Goal: Task Accomplishment & Management: Complete application form

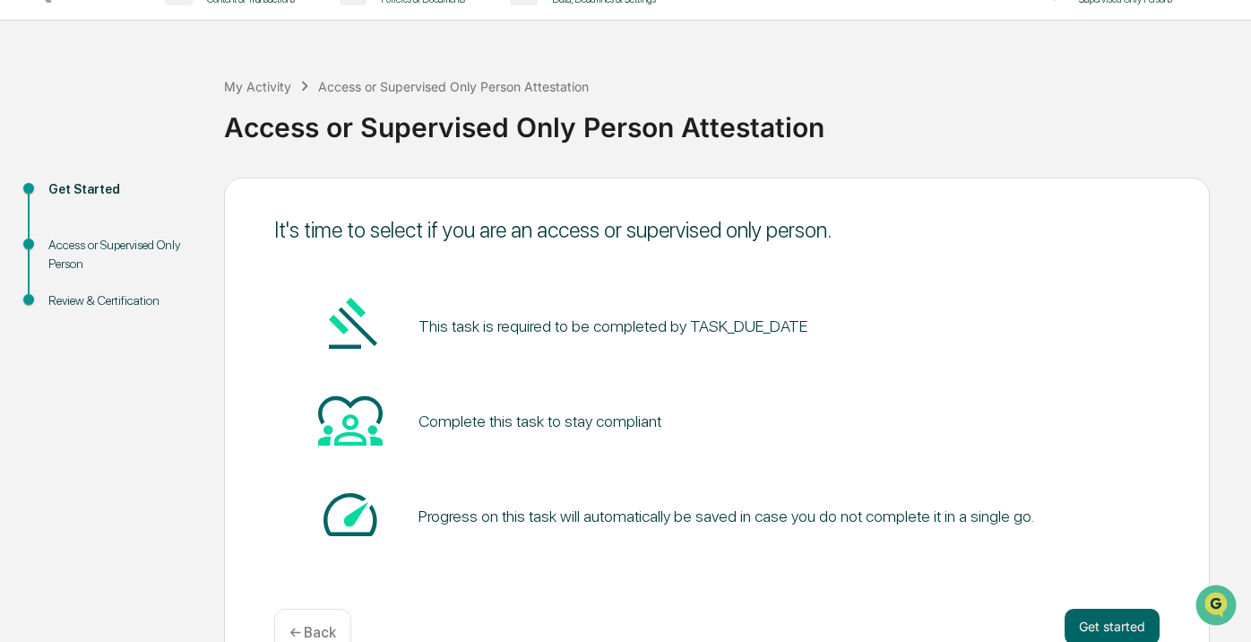
scroll to position [81, 0]
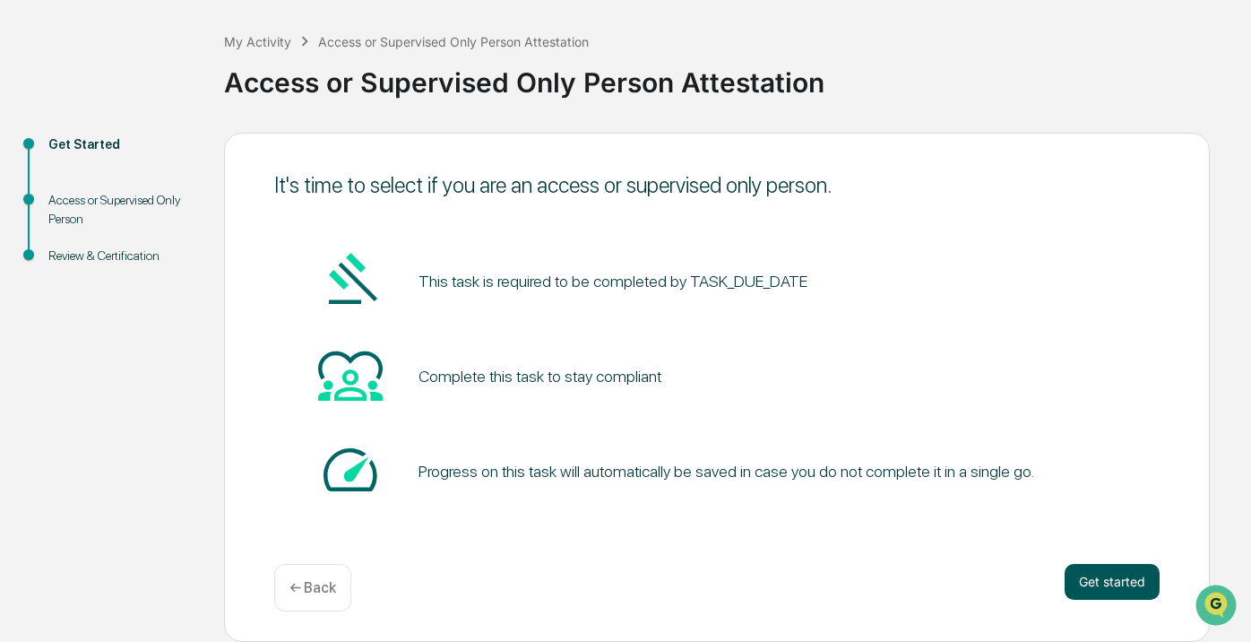
click at [1101, 577] on button "Get started" at bounding box center [1112, 582] width 95 height 36
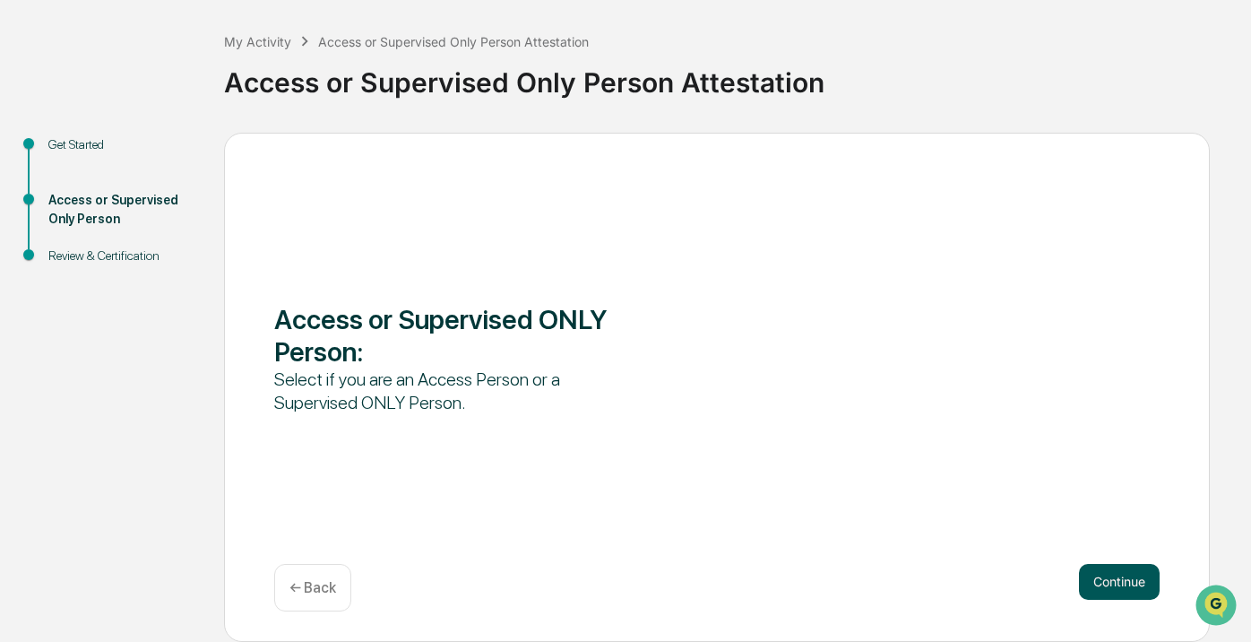
click at [1121, 572] on button "Continue" at bounding box center [1119, 582] width 81 height 36
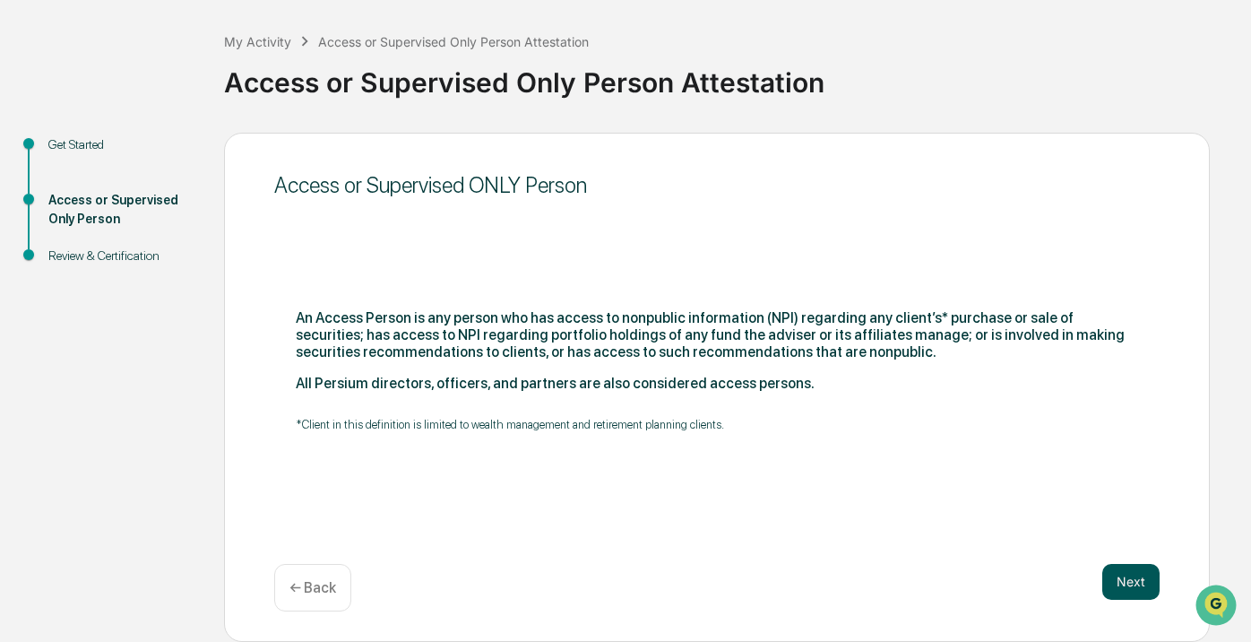
click at [1132, 578] on button "Next" at bounding box center [1130, 582] width 57 height 36
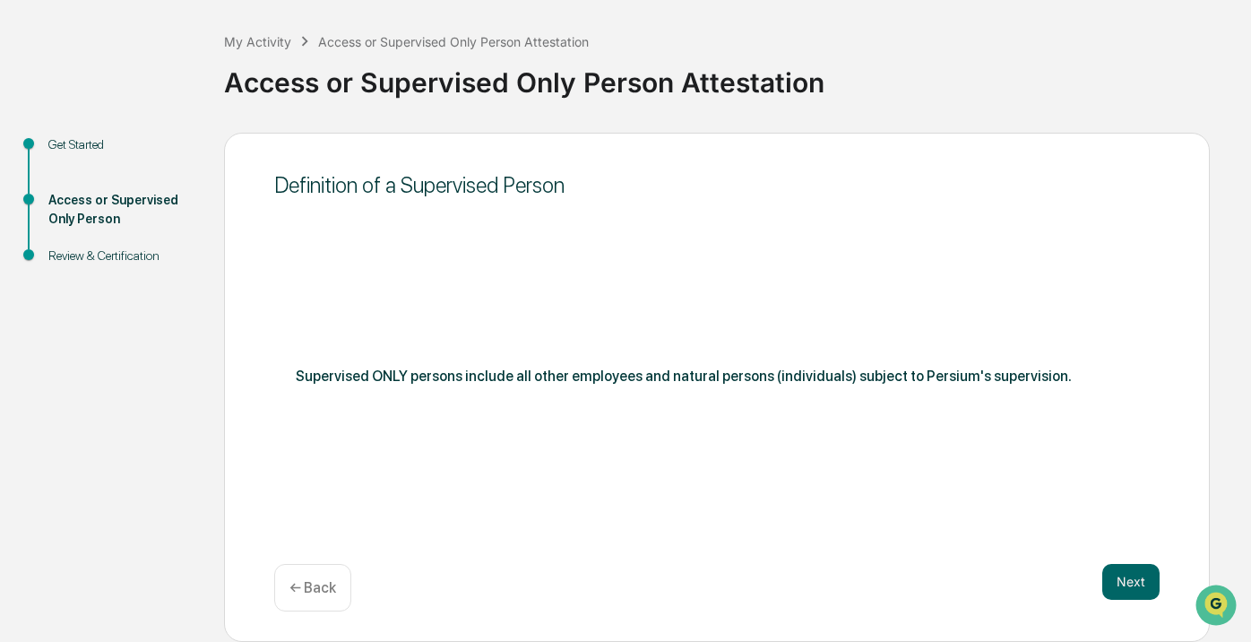
click at [1132, 578] on button "Next" at bounding box center [1130, 582] width 57 height 36
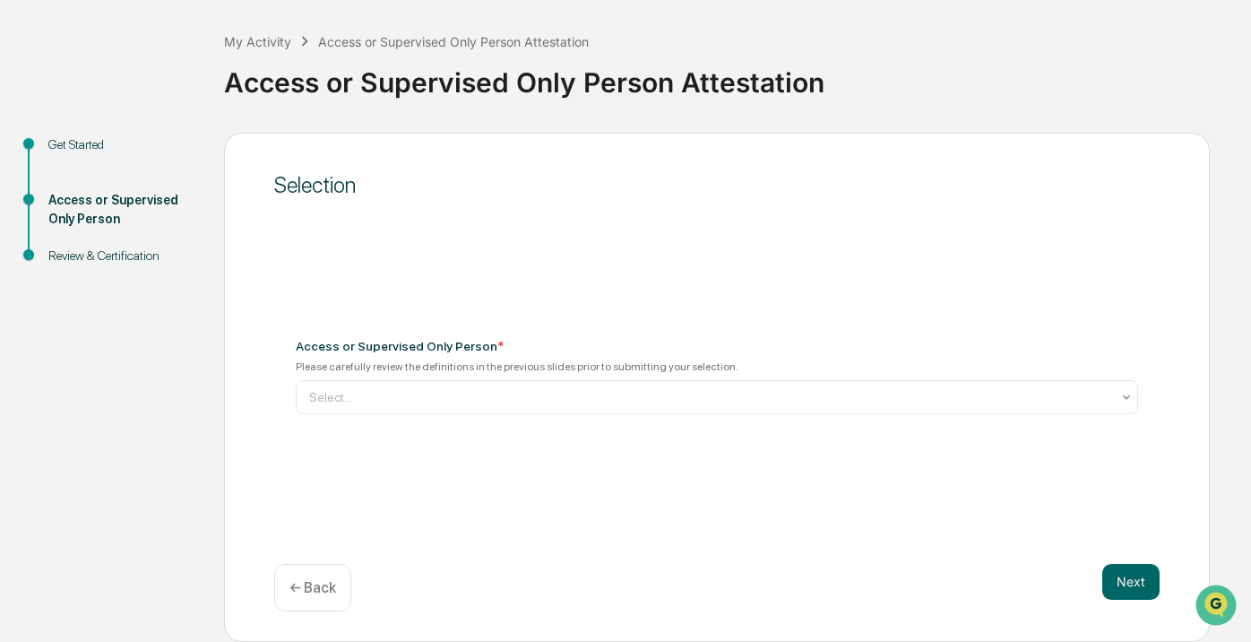
click at [342, 575] on div "← Back" at bounding box center [312, 588] width 77 height 48
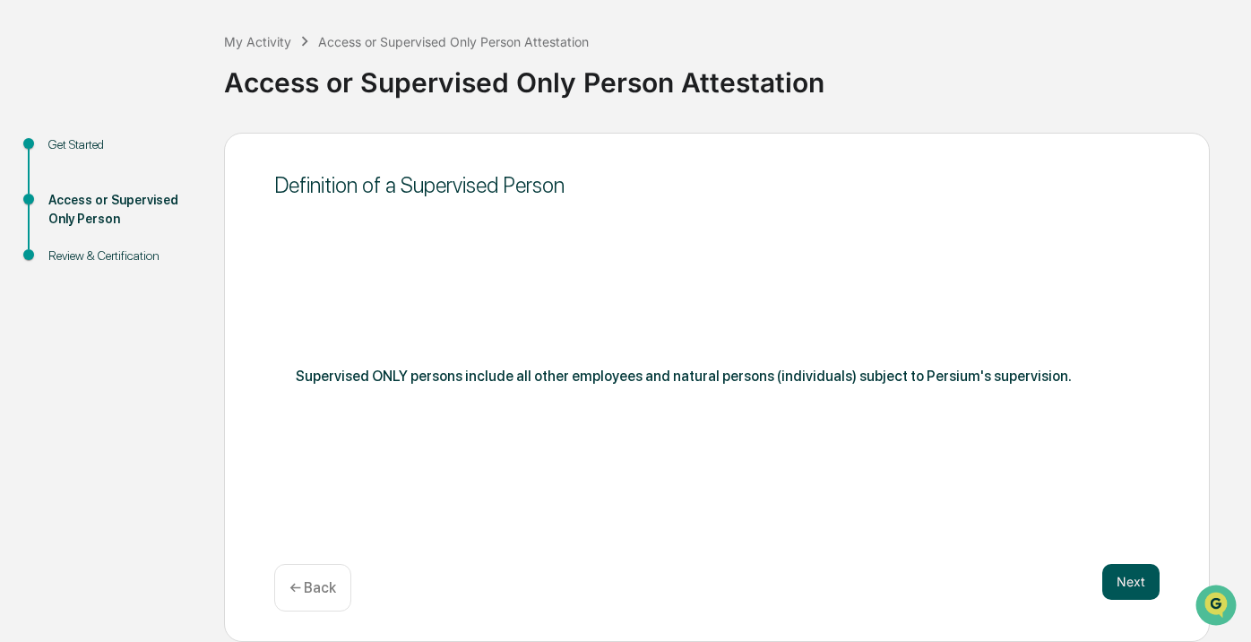
click at [1124, 573] on button "Next" at bounding box center [1130, 582] width 57 height 36
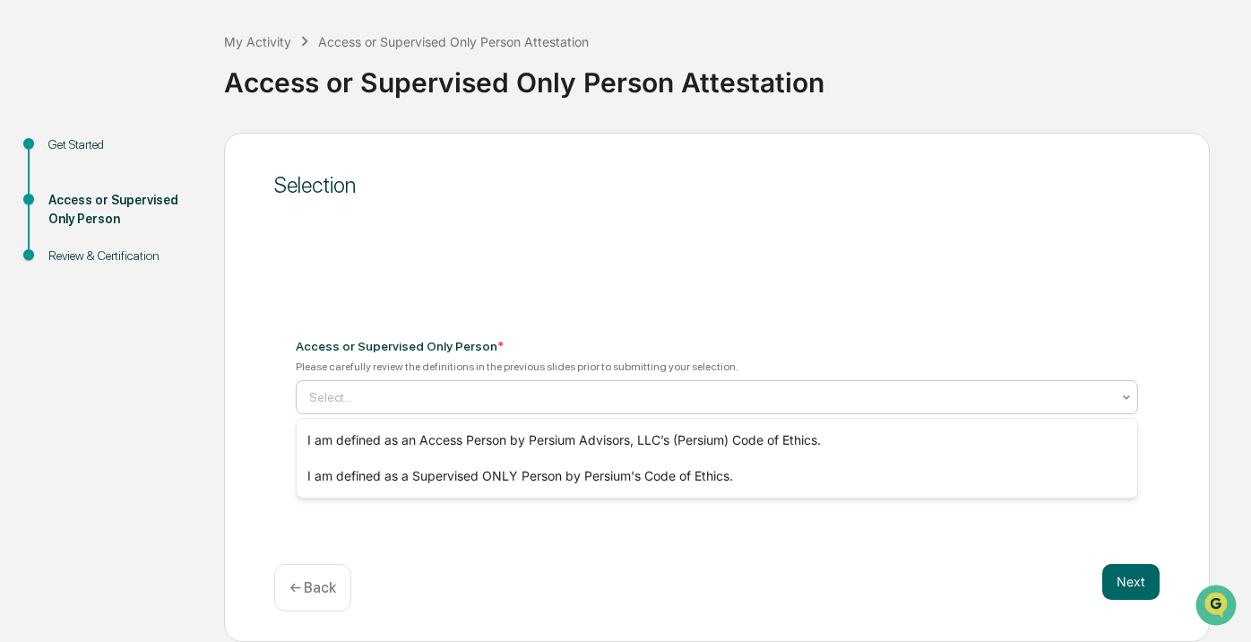
click at [570, 402] on div at bounding box center [709, 397] width 801 height 18
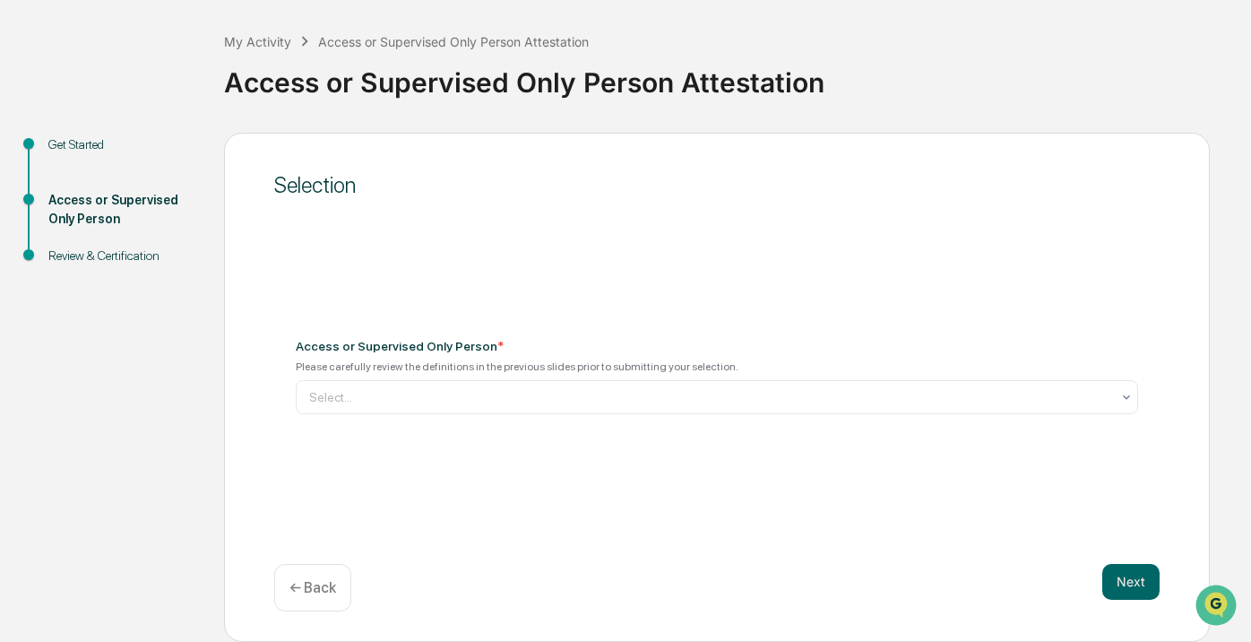
click at [389, 569] on div "Next ← Back" at bounding box center [717, 588] width 886 height 48
click at [290, 576] on div "← Back" at bounding box center [312, 588] width 77 height 48
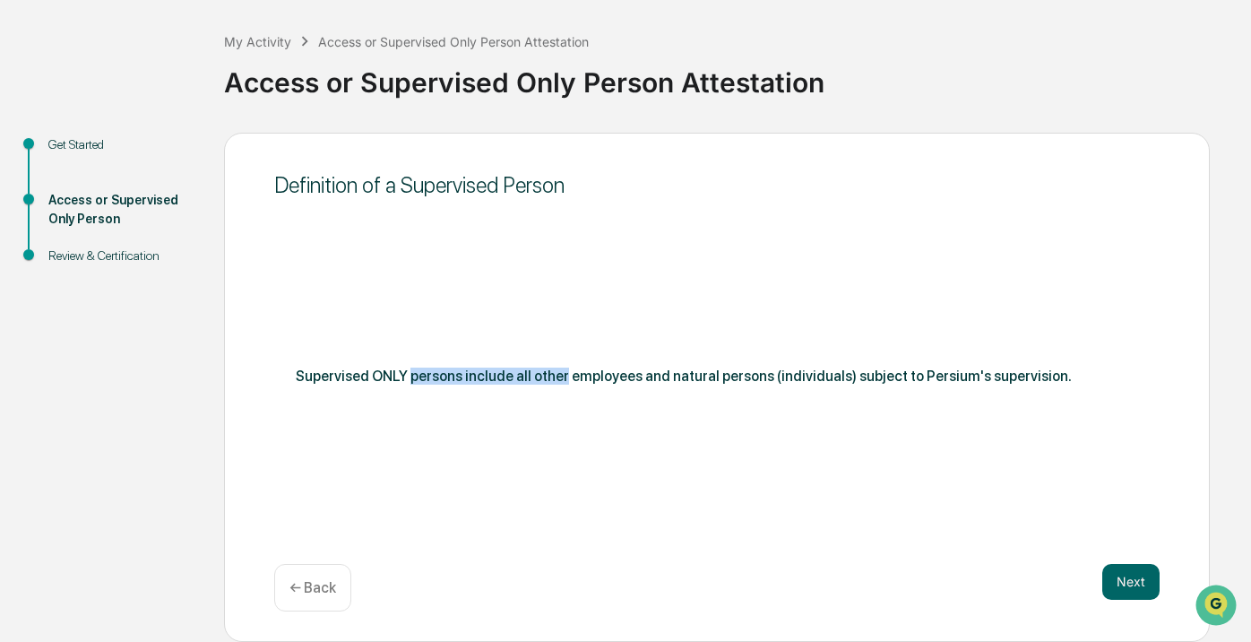
drag, startPoint x: 413, startPoint y: 375, endPoint x: 578, endPoint y: 374, distance: 164.9
click at [579, 375] on div "Supervised ONLY persons include all other employees and natural persons (indivi…" at bounding box center [717, 375] width 843 height 17
click at [578, 374] on div "Supervised ONLY persons include all other employees and natural persons (indivi…" at bounding box center [717, 375] width 843 height 17
click at [307, 600] on div "← Back" at bounding box center [312, 588] width 77 height 48
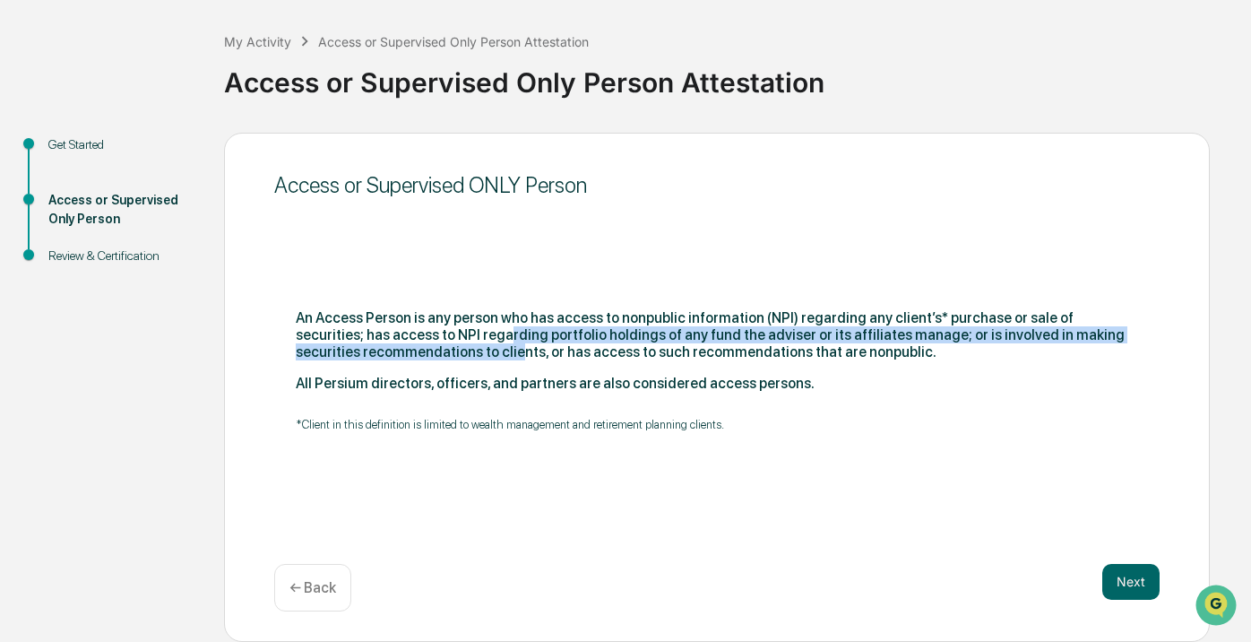
drag, startPoint x: 516, startPoint y: 339, endPoint x: 581, endPoint y: 357, distance: 67.0
click at [581, 357] on div "An Access Person is any person who has access to nonpublic information (NPI) re…" at bounding box center [717, 334] width 843 height 51
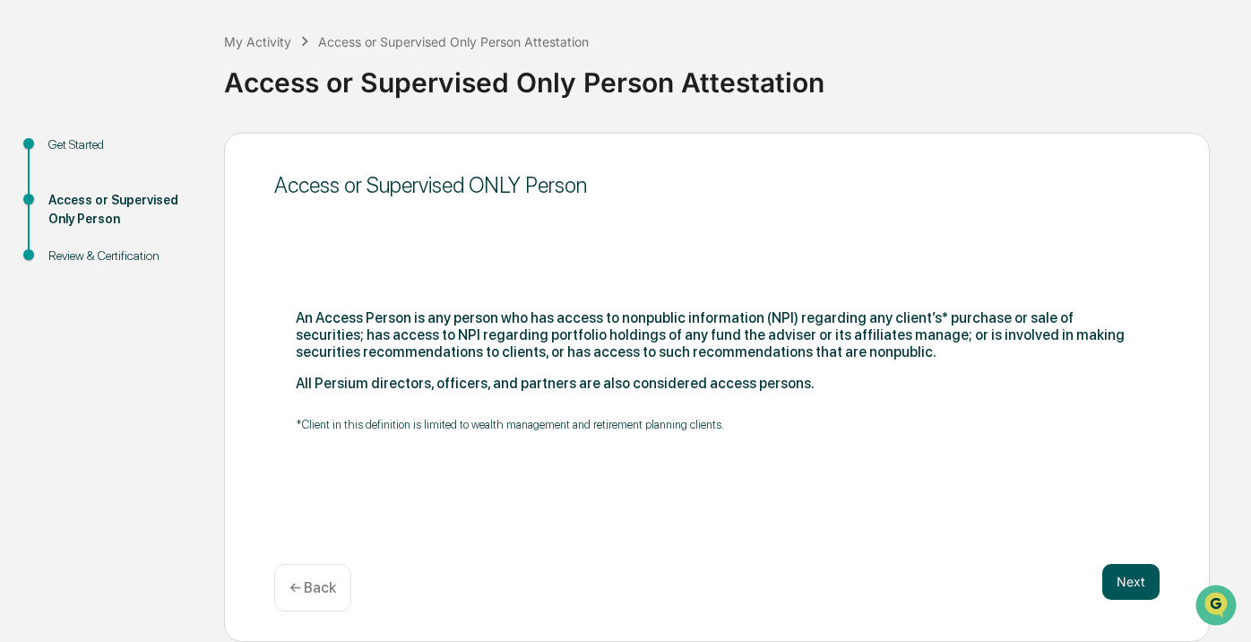
click at [1115, 570] on button "Next" at bounding box center [1130, 582] width 57 height 36
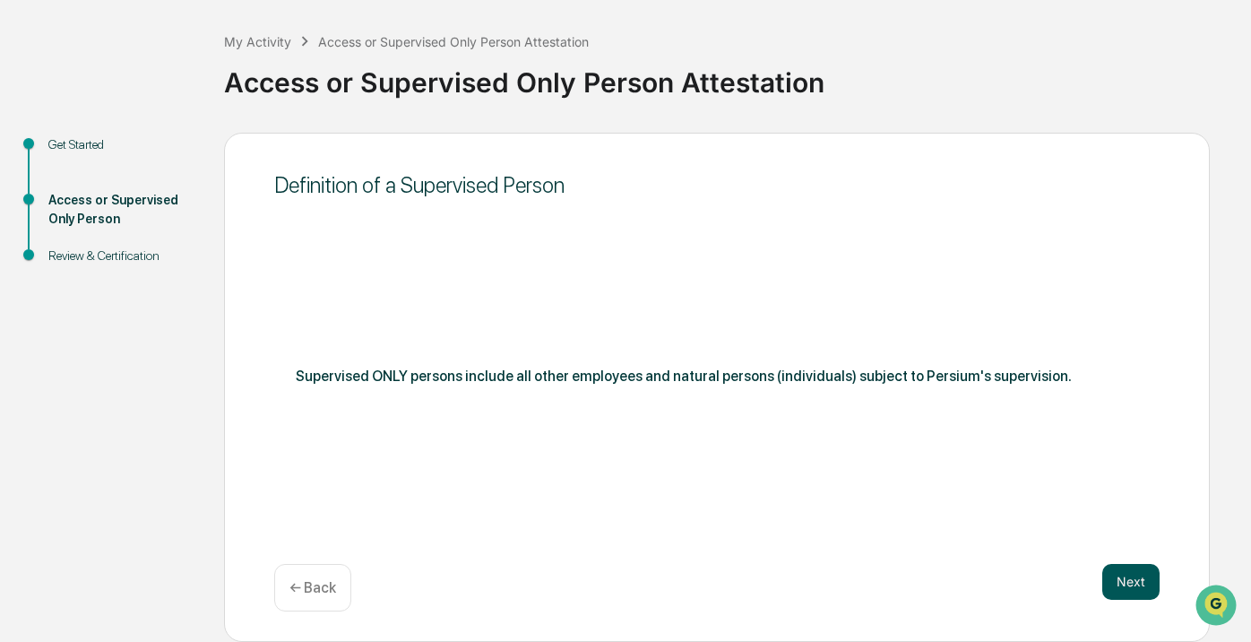
click at [1119, 572] on button "Next" at bounding box center [1130, 582] width 57 height 36
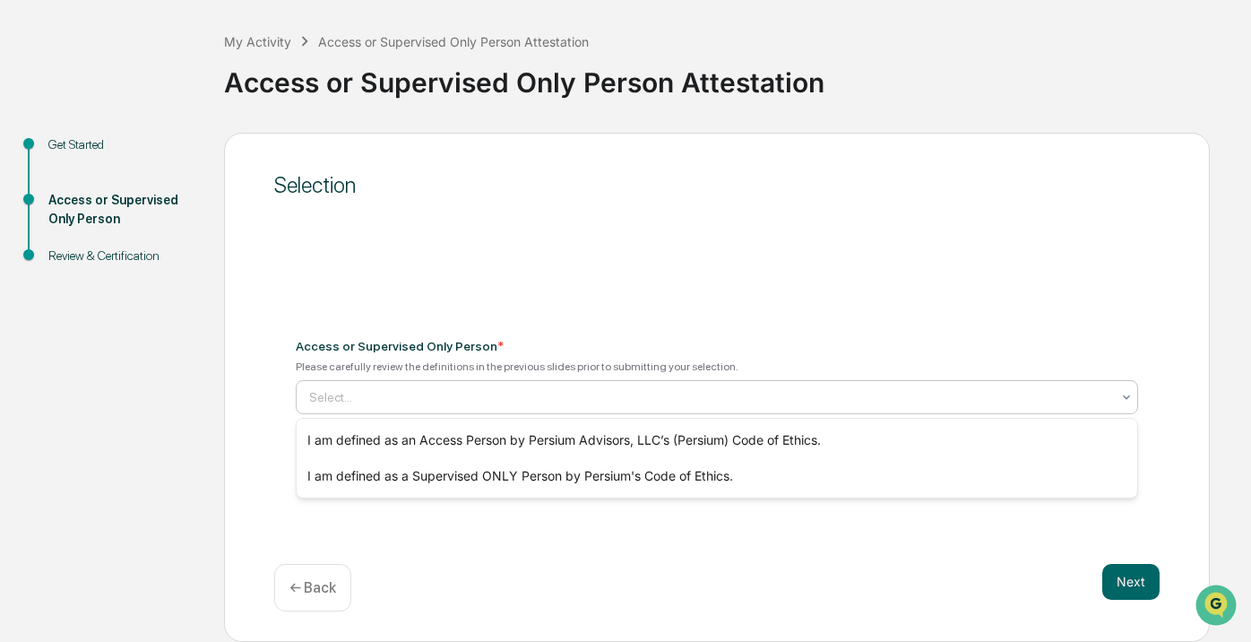
click at [600, 404] on div at bounding box center [709, 397] width 801 height 18
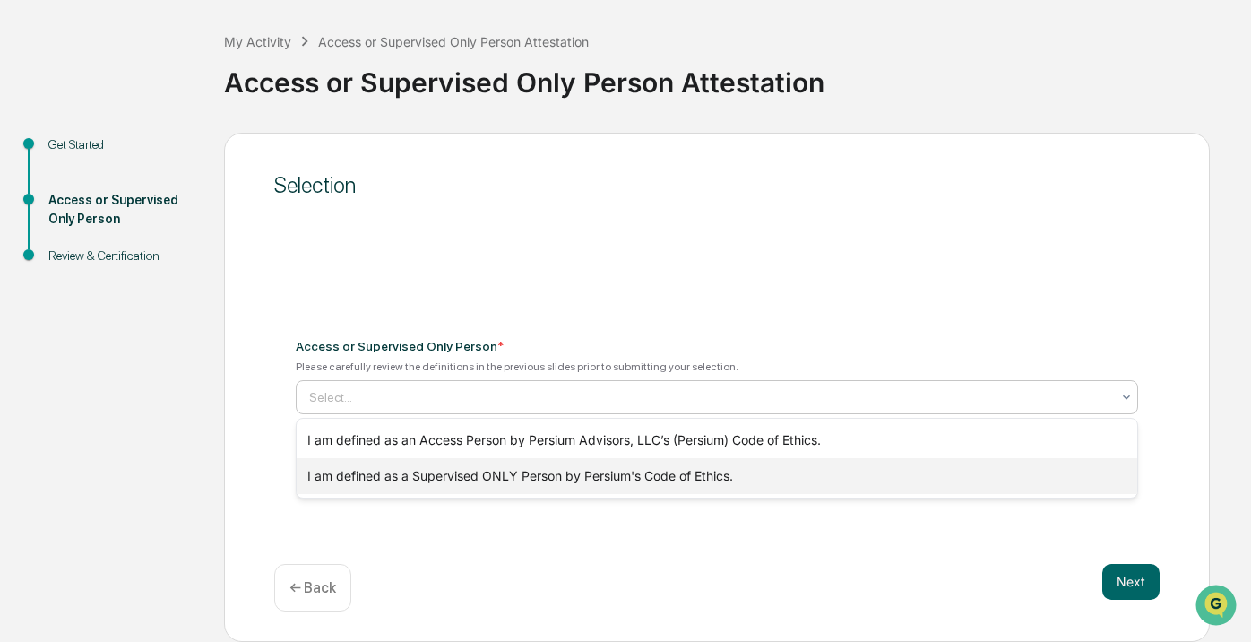
click at [592, 474] on div "I am defined as a Supervised ONLY Person by Persium's Code of Ethics." at bounding box center [717, 476] width 841 height 36
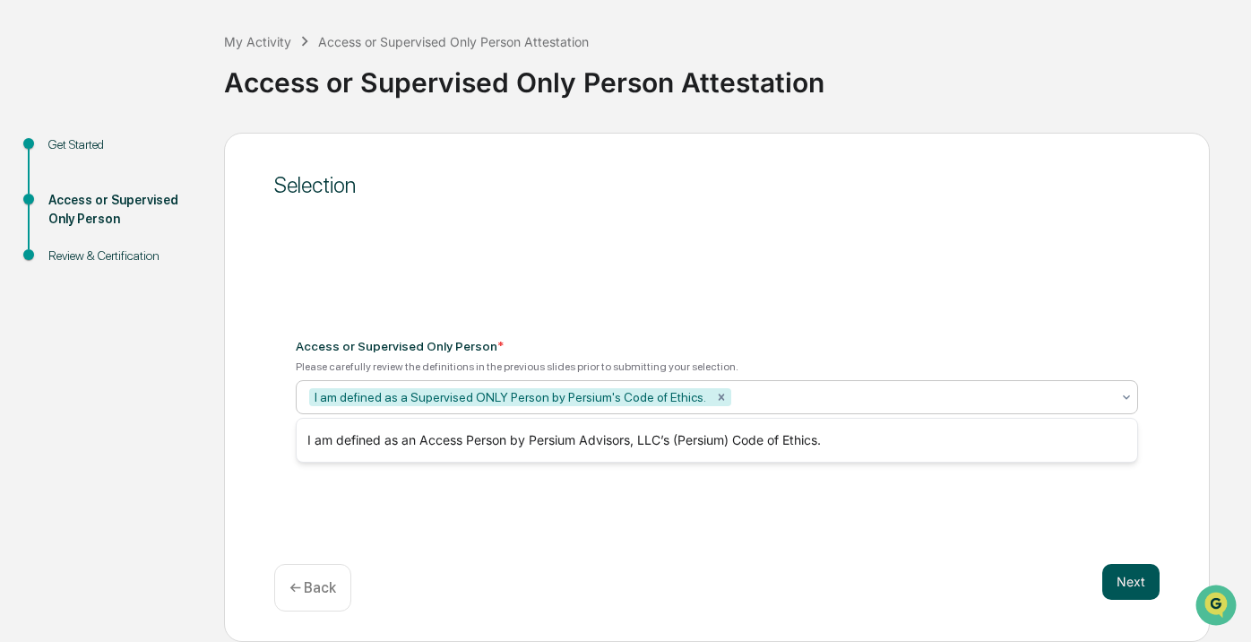
click at [1135, 581] on button "Next" at bounding box center [1130, 582] width 57 height 36
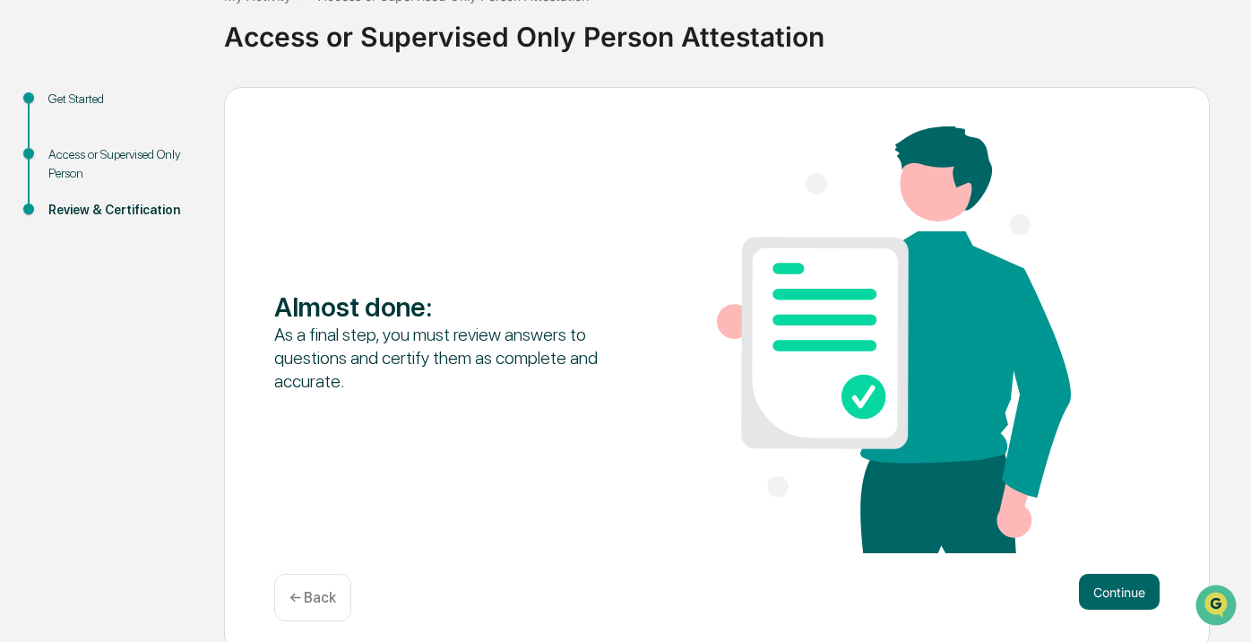
scroll to position [137, 0]
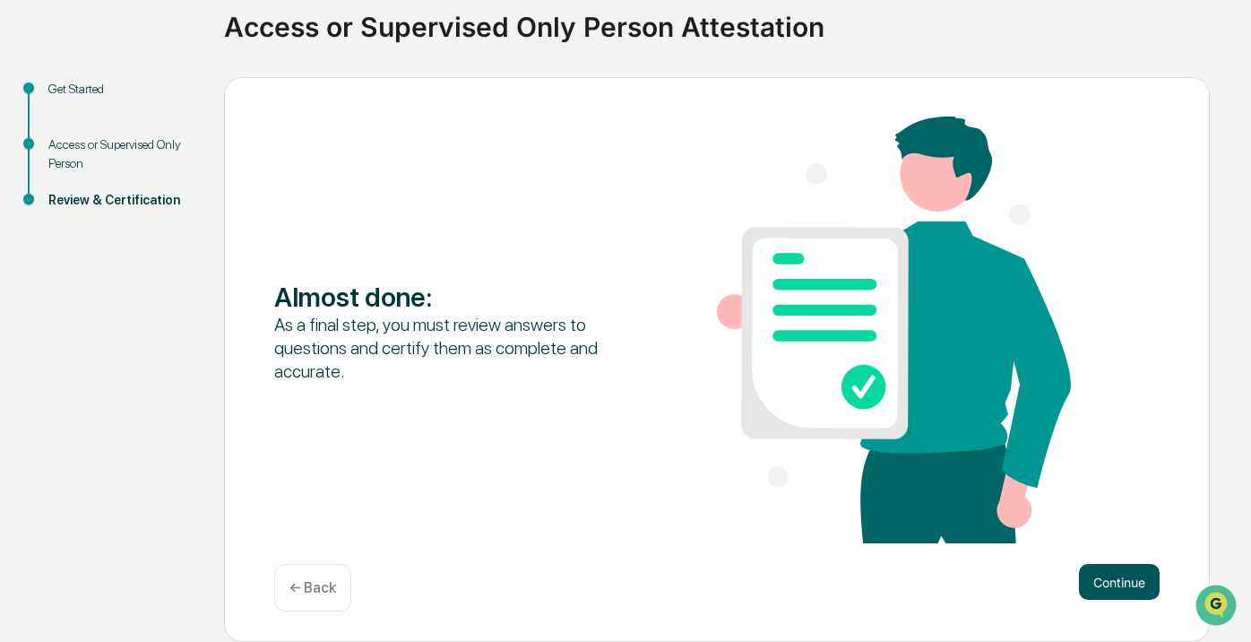
click at [1100, 575] on button "Continue" at bounding box center [1119, 582] width 81 height 36
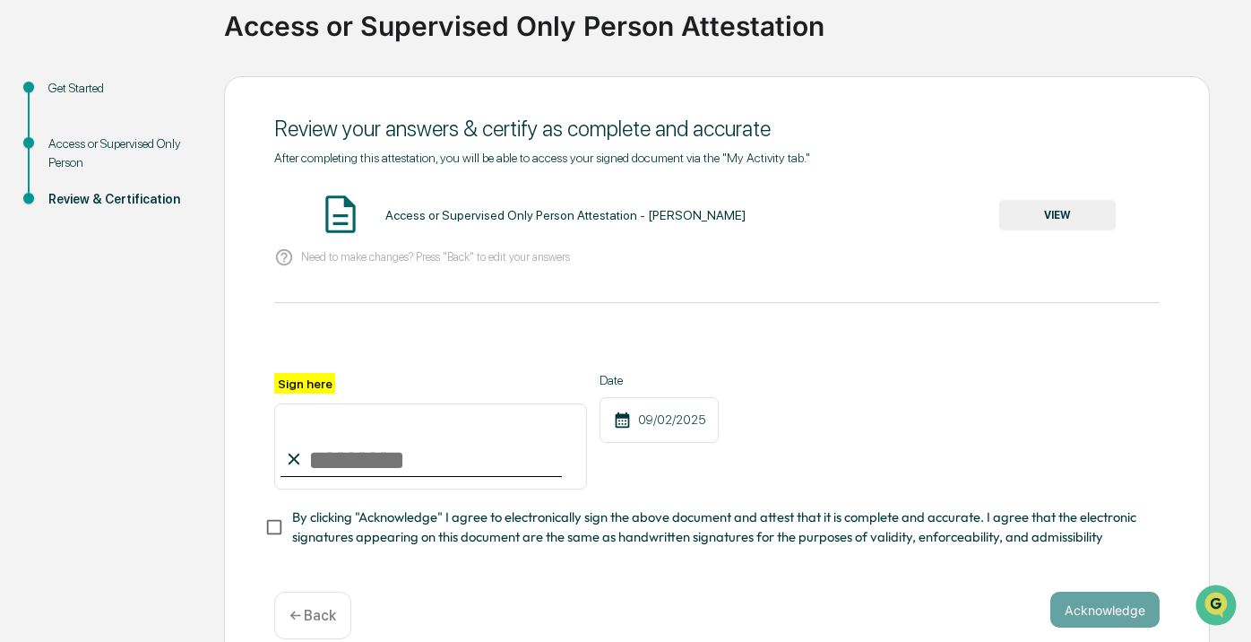
click at [394, 488] on div "Sign here Date [DATE] By clicking "Acknowledge" I agree to electronically sign …" at bounding box center [717, 460] width 886 height 174
click at [394, 448] on input "Sign here" at bounding box center [430, 446] width 313 height 86
type input "**********"
click at [1109, 604] on button "Acknowledge" at bounding box center [1104, 610] width 109 height 36
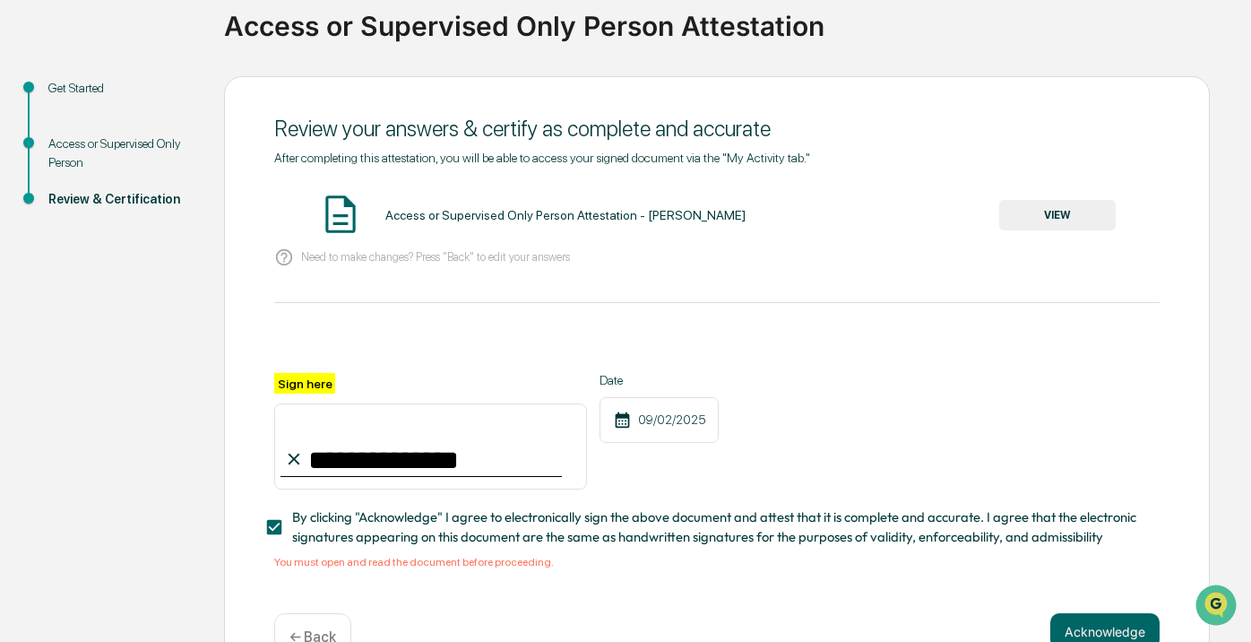
click at [1032, 217] on button "VIEW" at bounding box center [1057, 215] width 117 height 30
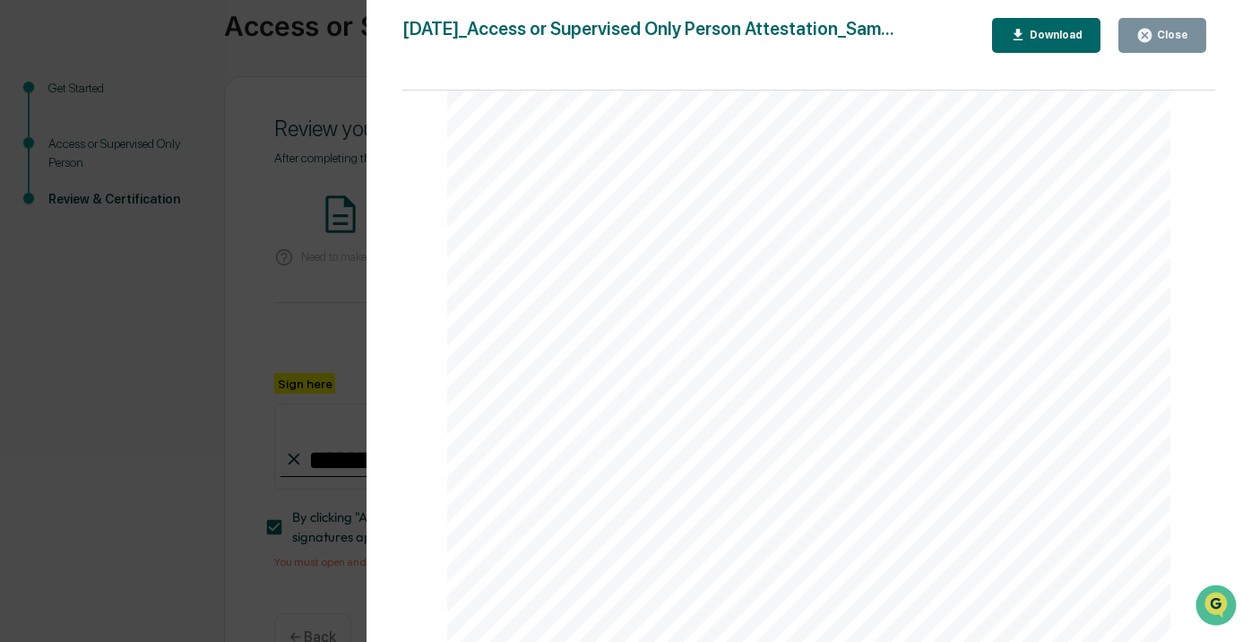
scroll to position [186, 0]
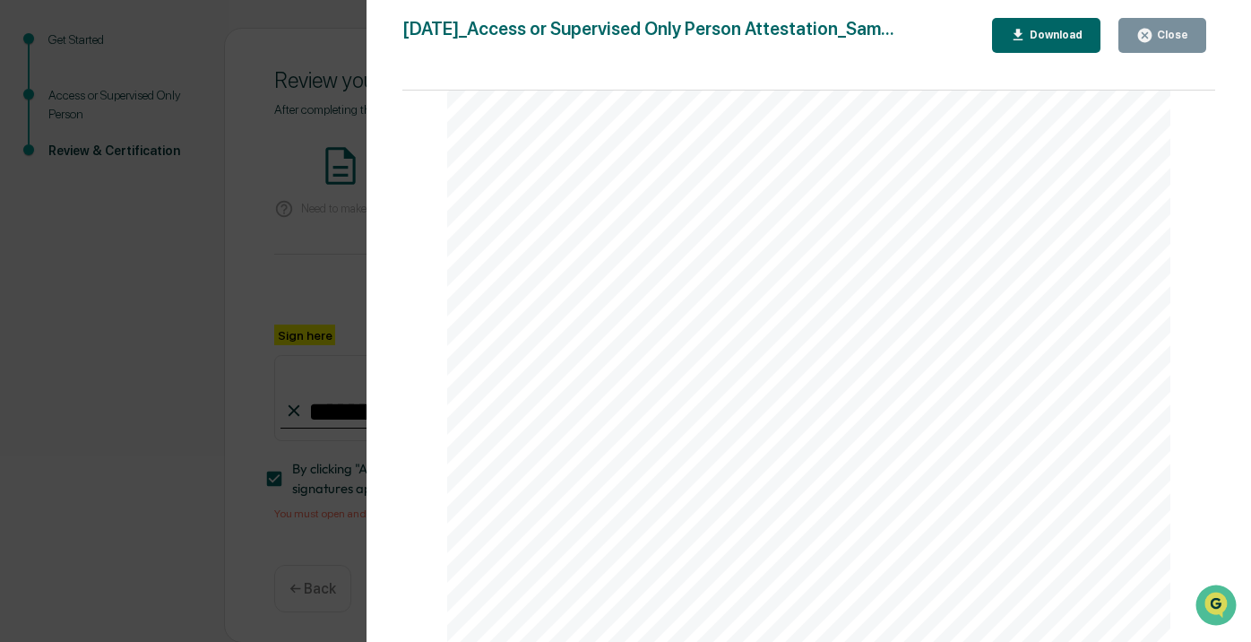
click at [1159, 44] on button "Close" at bounding box center [1163, 35] width 88 height 35
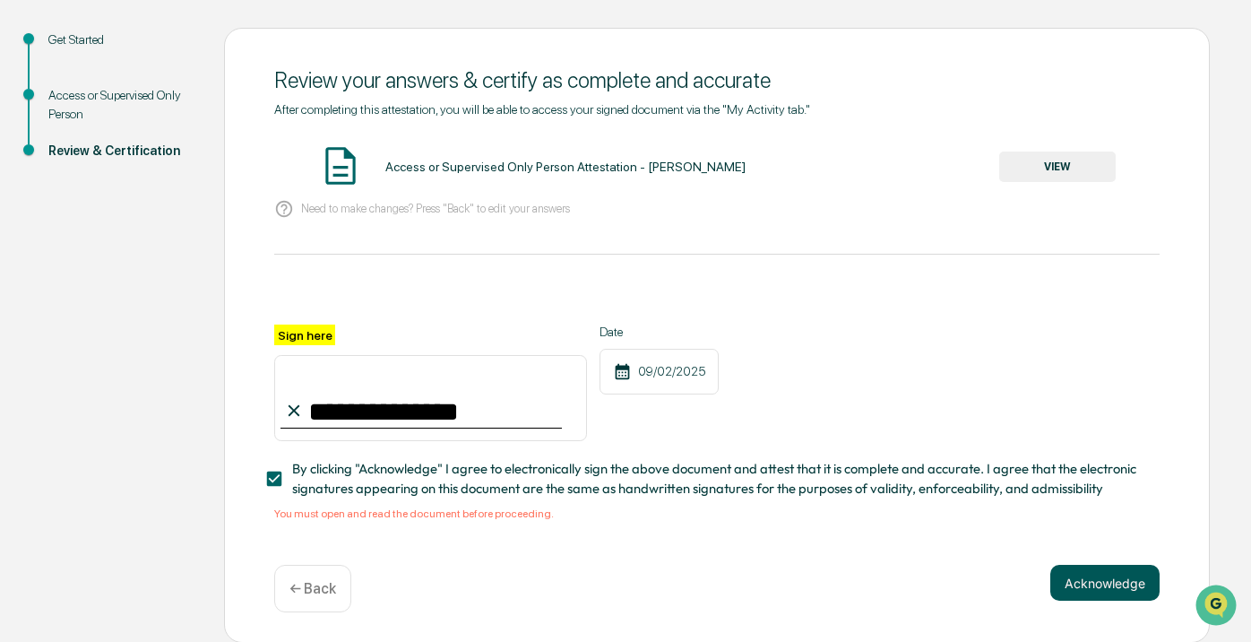
click at [1092, 589] on button "Acknowledge" at bounding box center [1104, 583] width 109 height 36
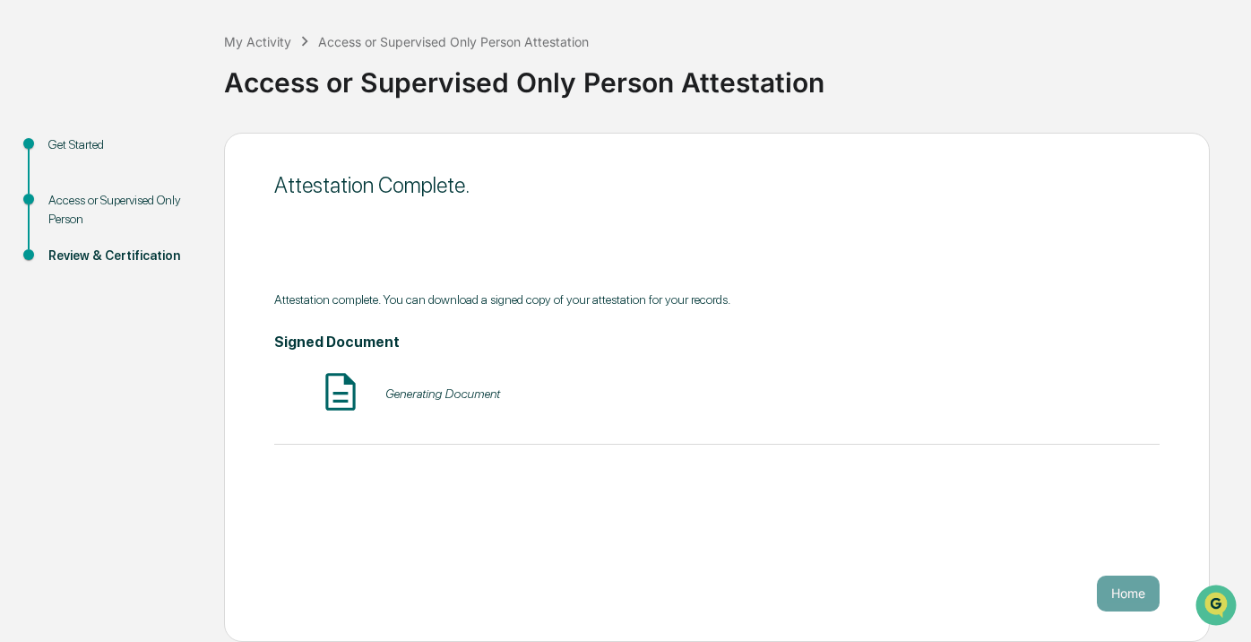
scroll to position [81, 0]
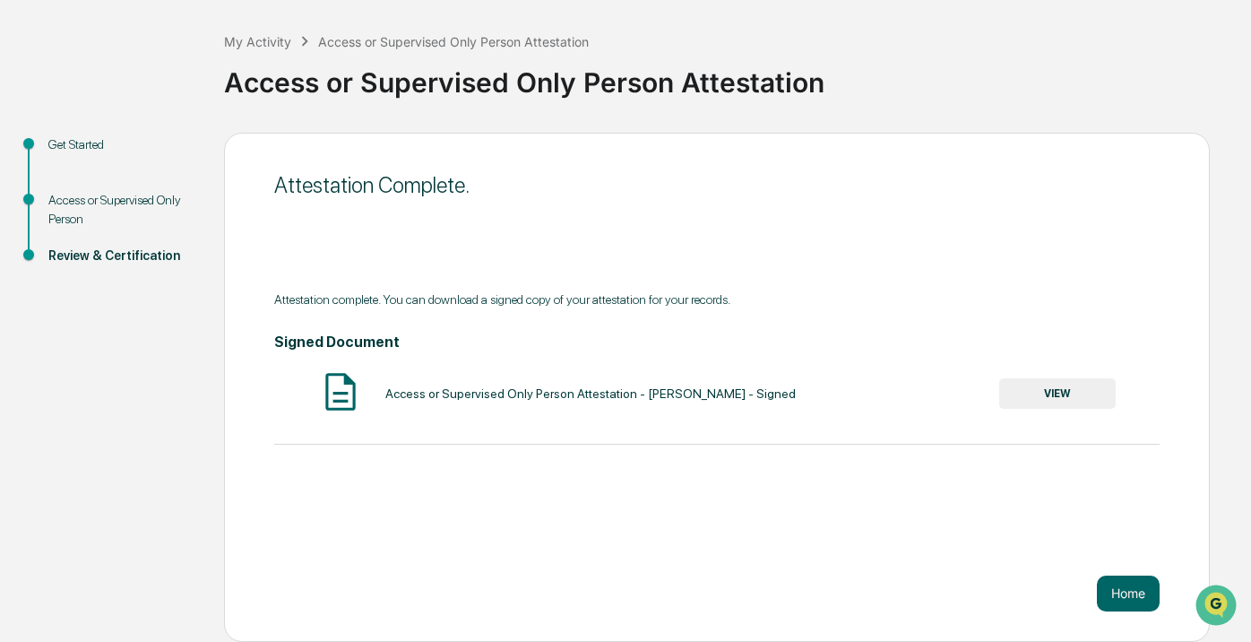
click at [1055, 400] on button "VIEW" at bounding box center [1057, 393] width 117 height 30
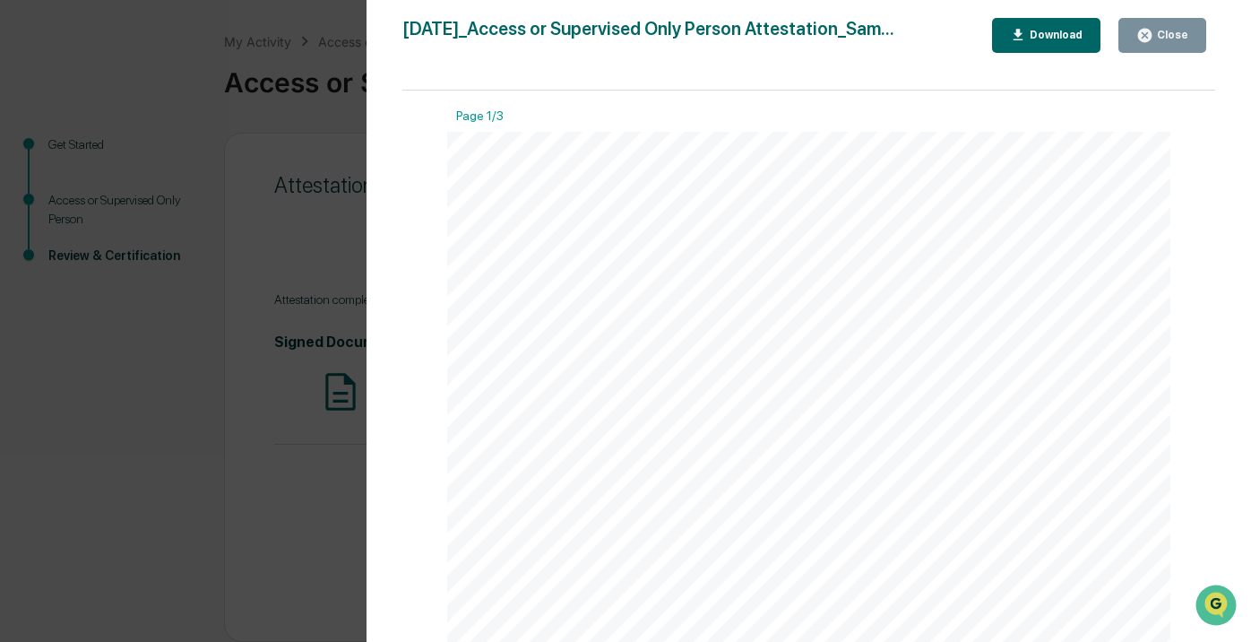
click at [1145, 42] on icon "button" at bounding box center [1144, 35] width 17 height 17
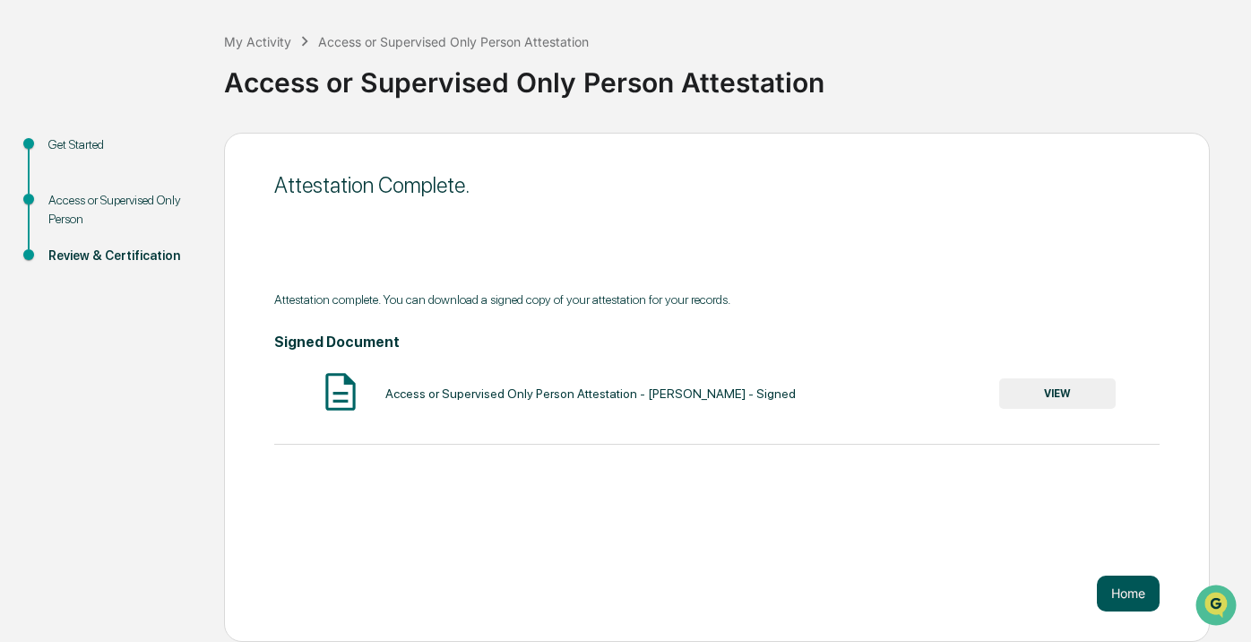
click at [1129, 592] on button "Home" at bounding box center [1128, 593] width 63 height 36
